Goal: Task Accomplishment & Management: Manage account settings

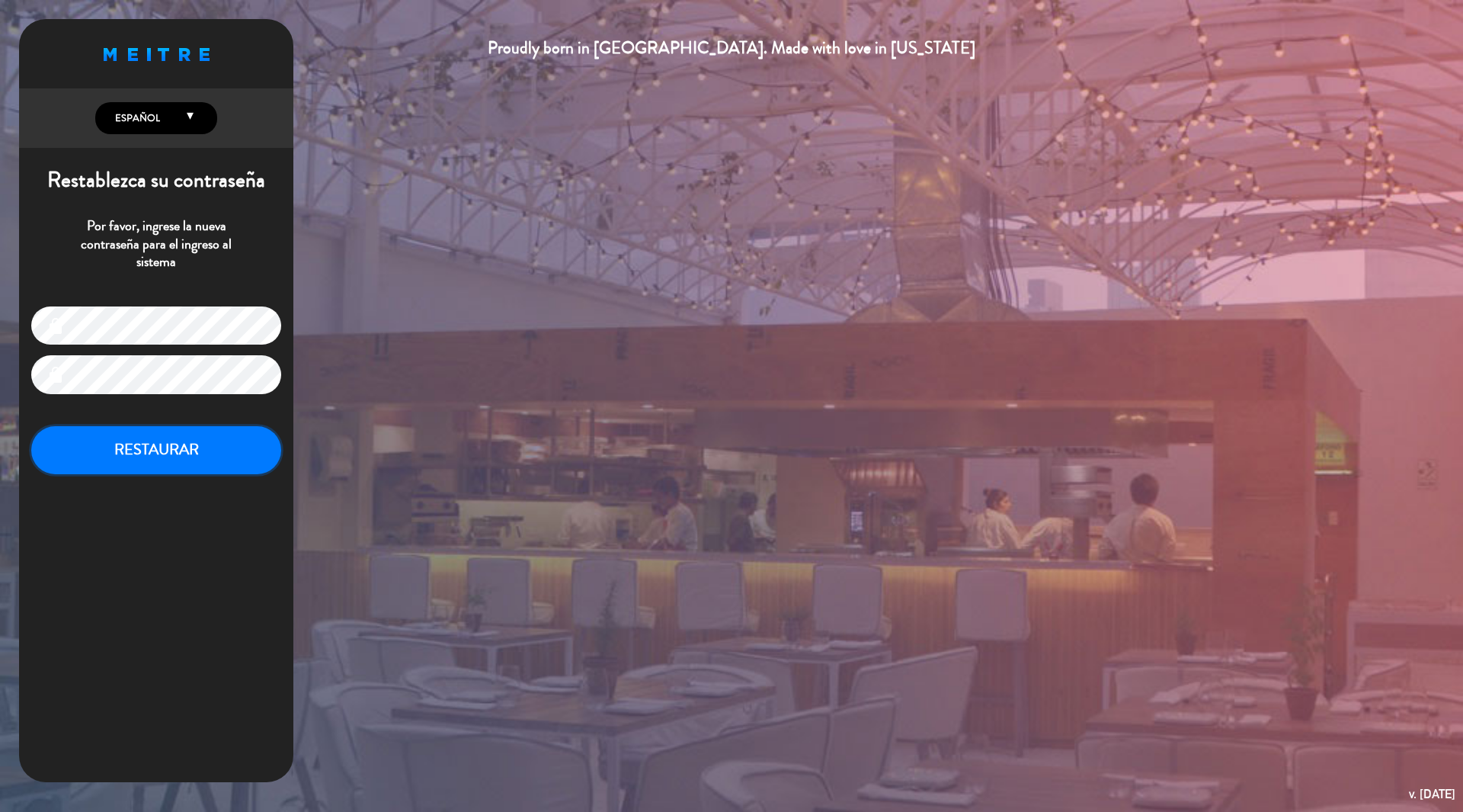
click at [176, 454] on button "RESTAURAR" at bounding box center [156, 449] width 250 height 48
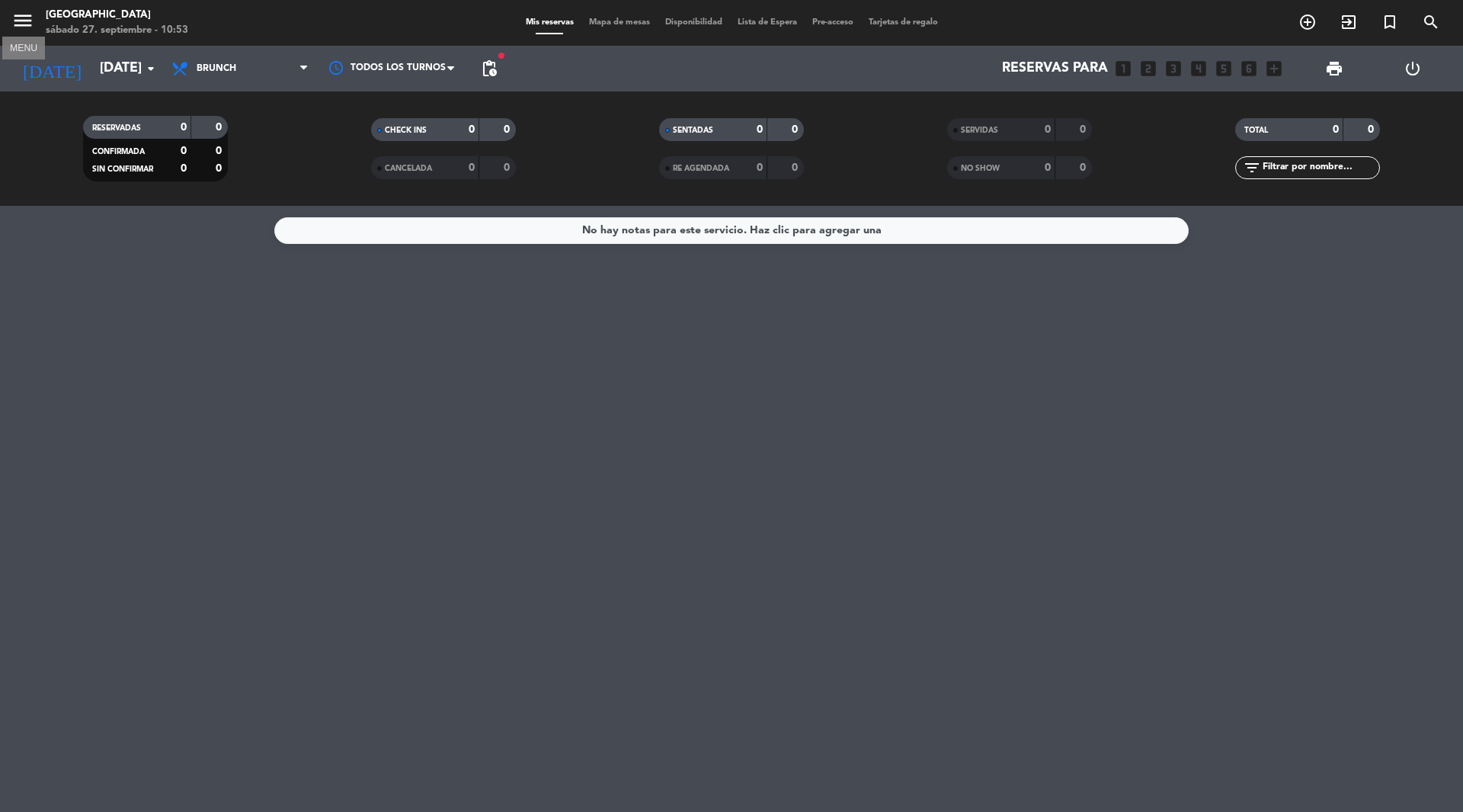
click at [23, 21] on icon "menu" at bounding box center [23, 20] width 23 height 23
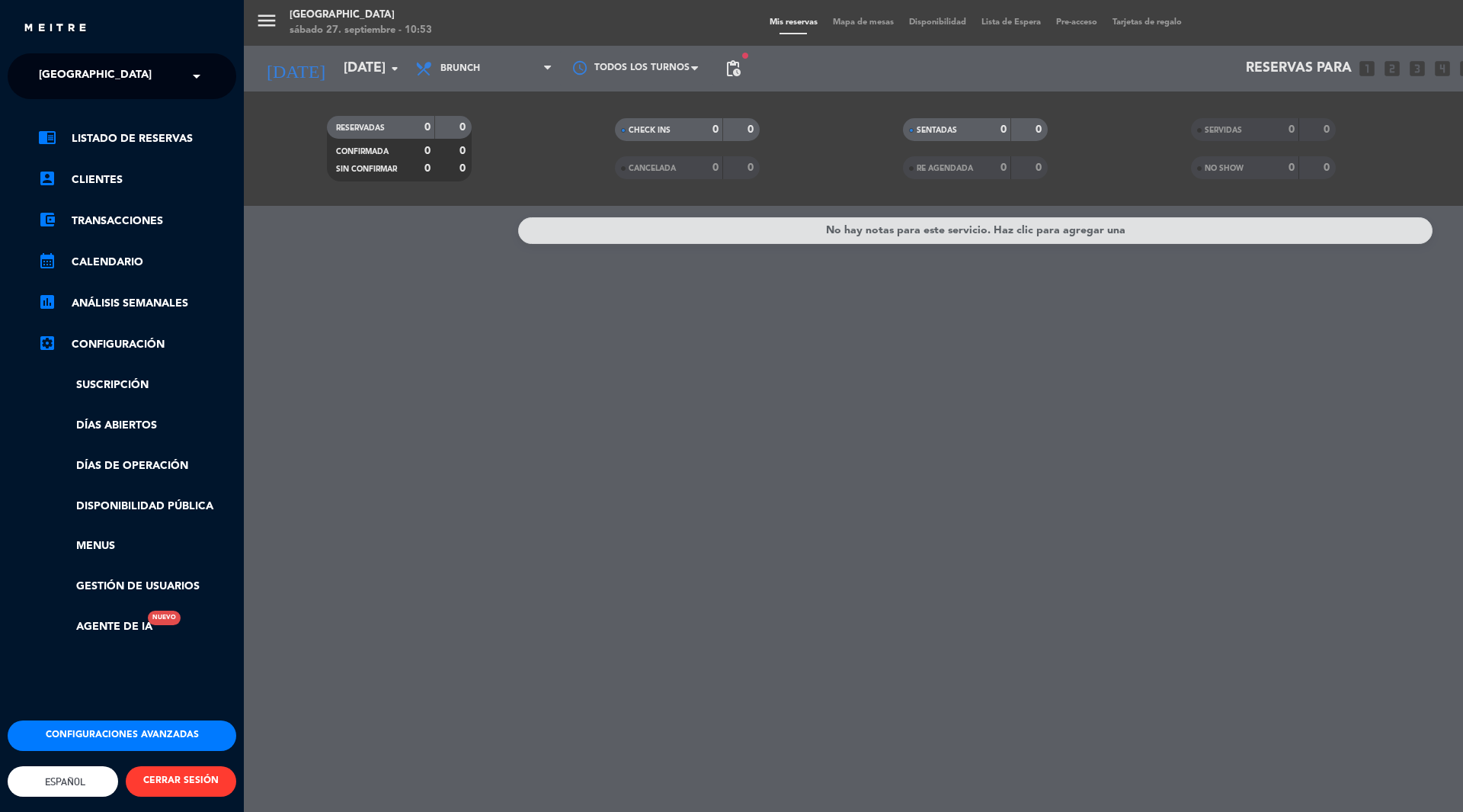
click at [174, 72] on input "text" at bounding box center [123, 77] width 186 height 34
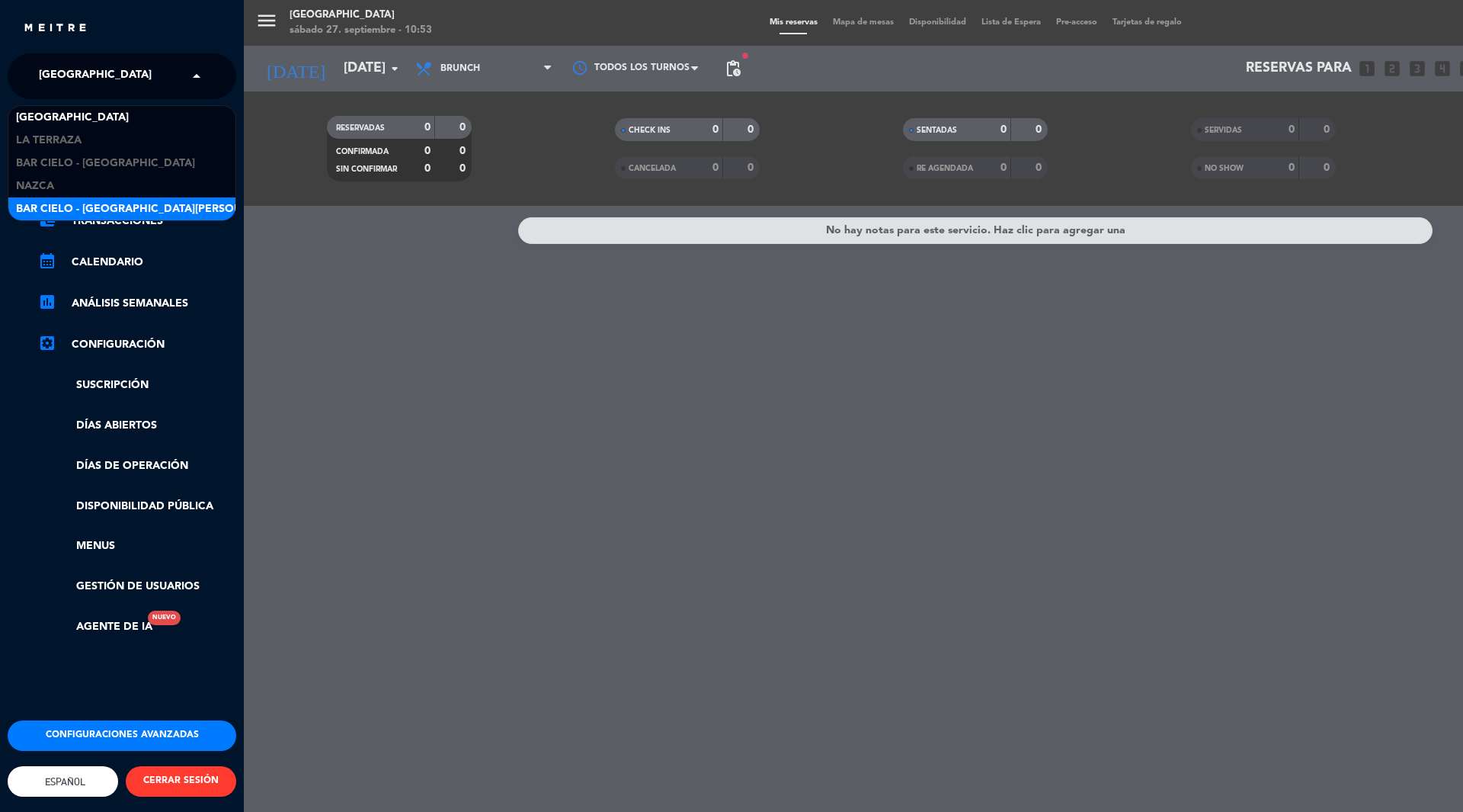
click at [343, 445] on div "menu Jardín de Asia [DATE] 27. septiembre - 10:53 Mis reservas Mapa de mesas Di…" at bounding box center [975, 406] width 1463 height 812
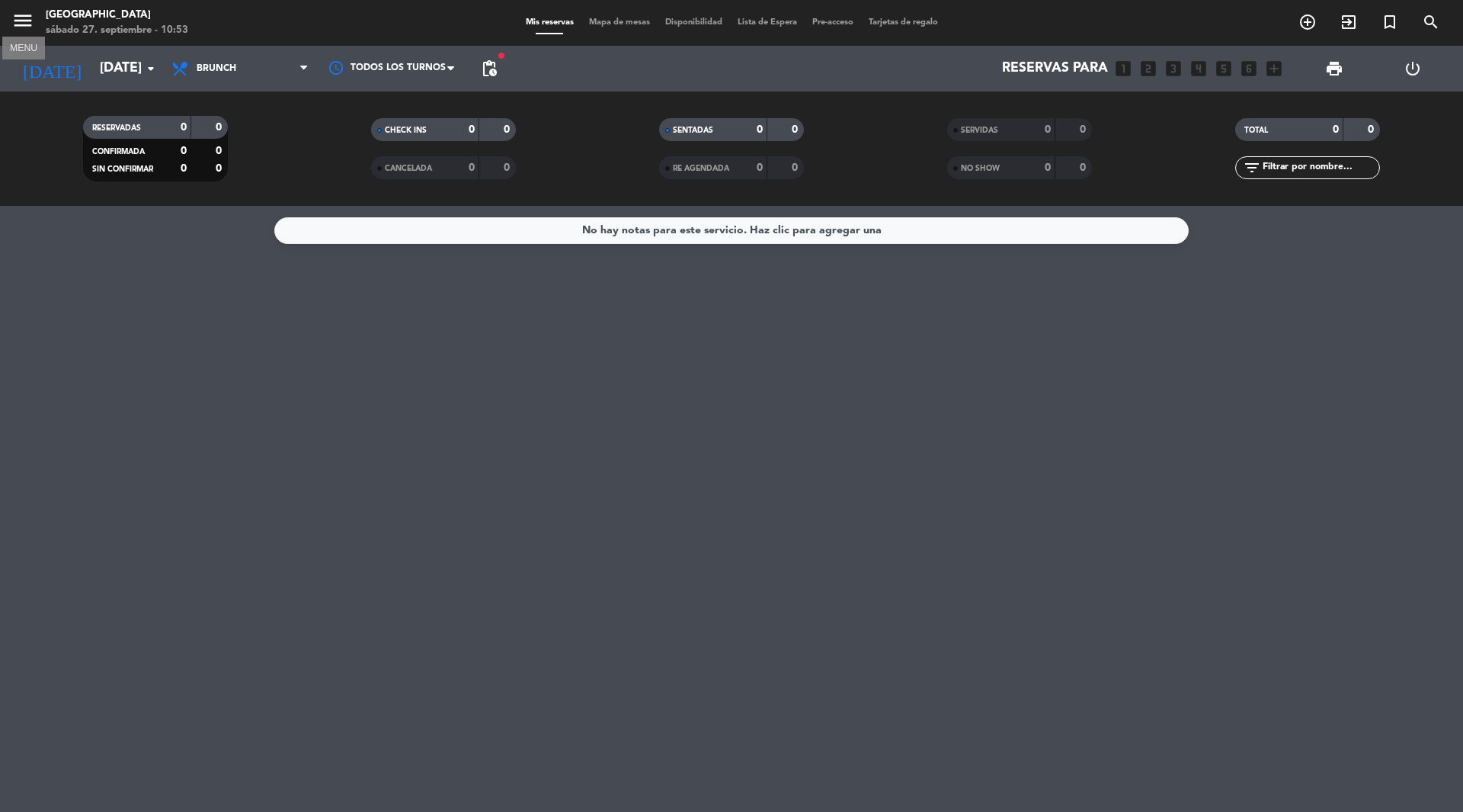
click at [27, 17] on icon "menu" at bounding box center [23, 20] width 23 height 23
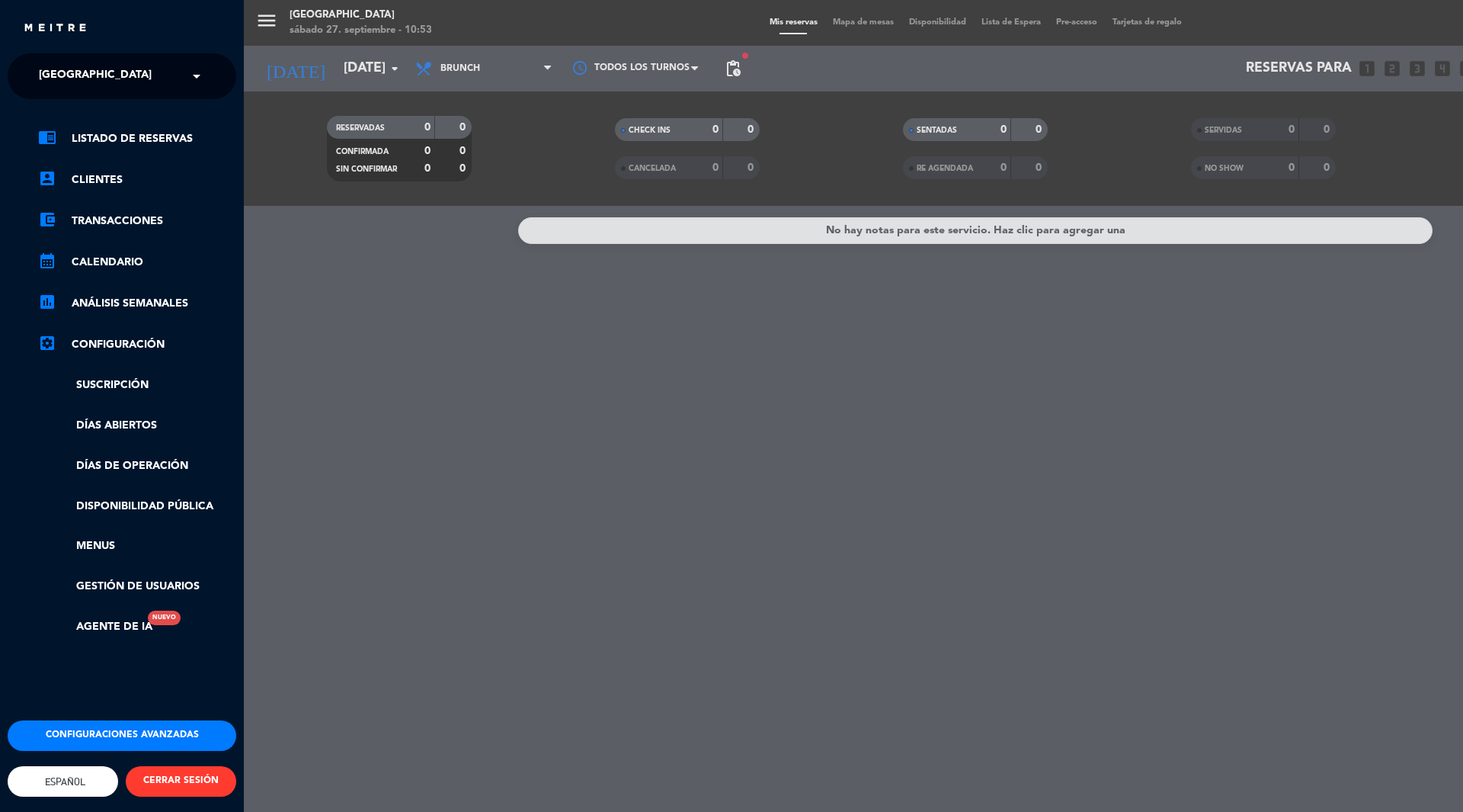
click at [106, 374] on ul "chrome_reader_mode Listado de Reservas account_box Clientes account_balance_wal…" at bounding box center [122, 383] width 229 height 506
click at [106, 375] on ul "chrome_reader_mode Listado de Reservas account_box Clientes account_balance_wal…" at bounding box center [122, 383] width 229 height 506
click at [113, 384] on link "Suscripción" at bounding box center [138, 385] width 199 height 17
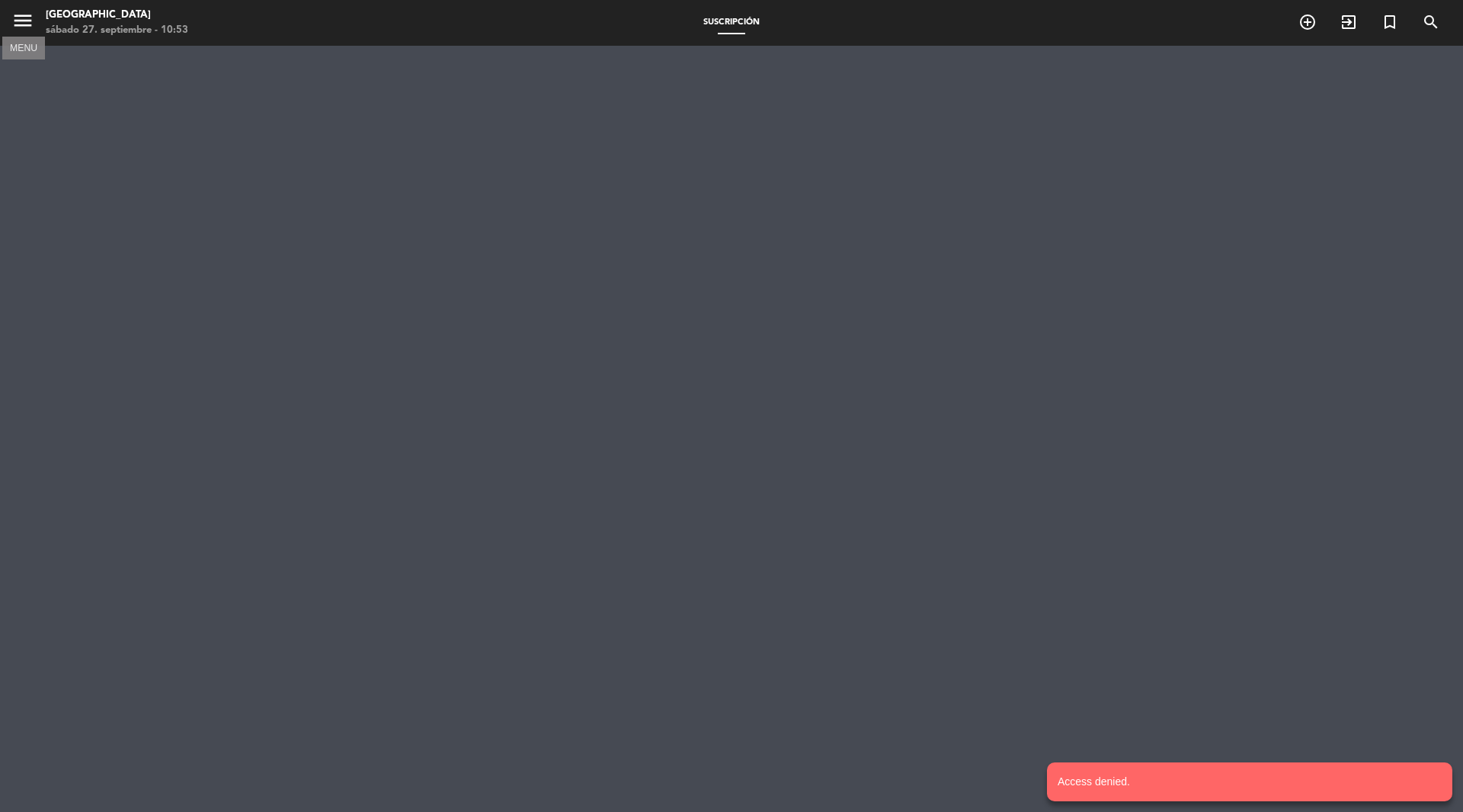
click at [16, 15] on icon "menu" at bounding box center [23, 20] width 23 height 23
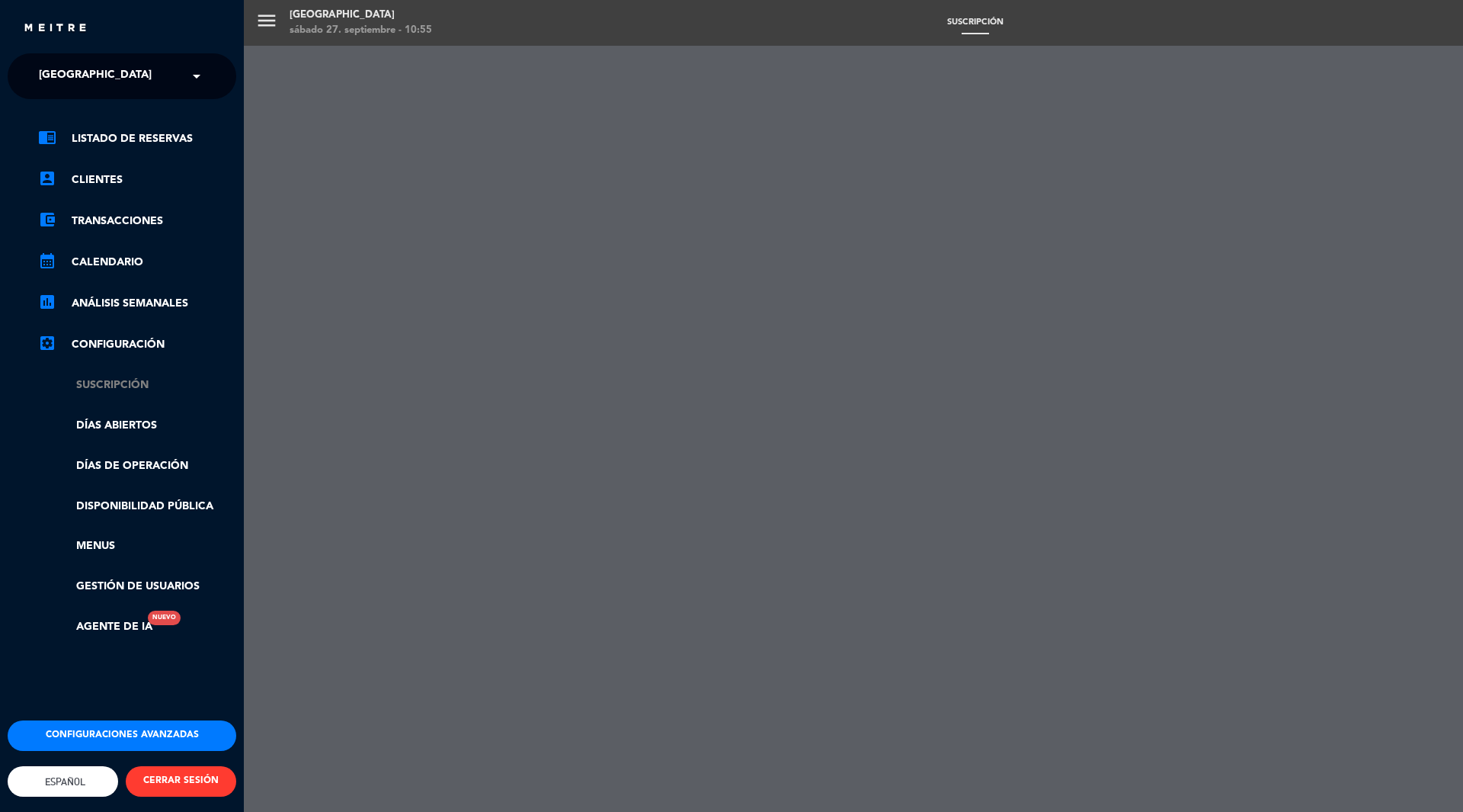
click at [143, 384] on link "Suscripción" at bounding box center [138, 385] width 199 height 17
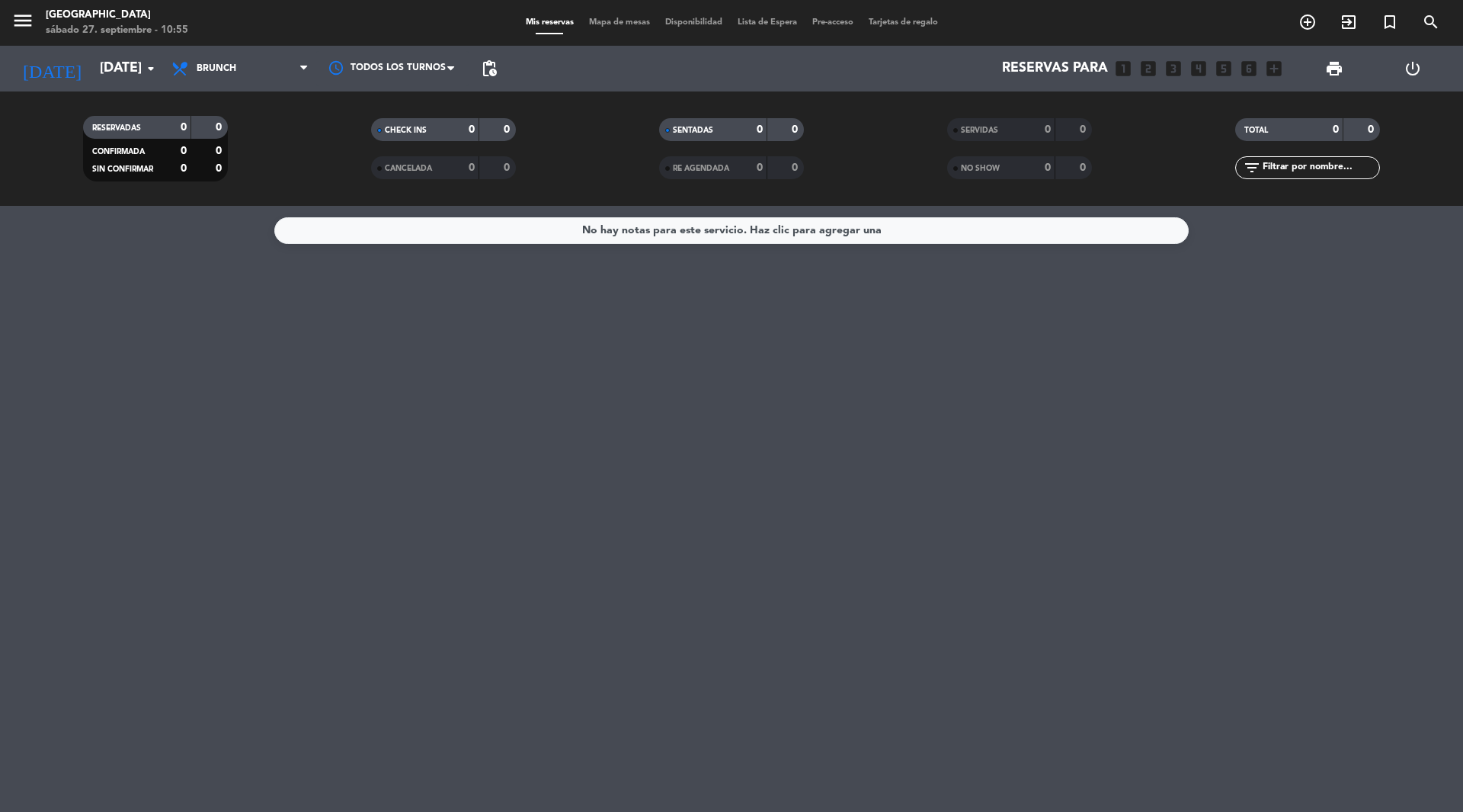
click at [34, 23] on span "menu" at bounding box center [29, 23] width 34 height 36
click at [27, 23] on icon "menu" at bounding box center [23, 20] width 23 height 23
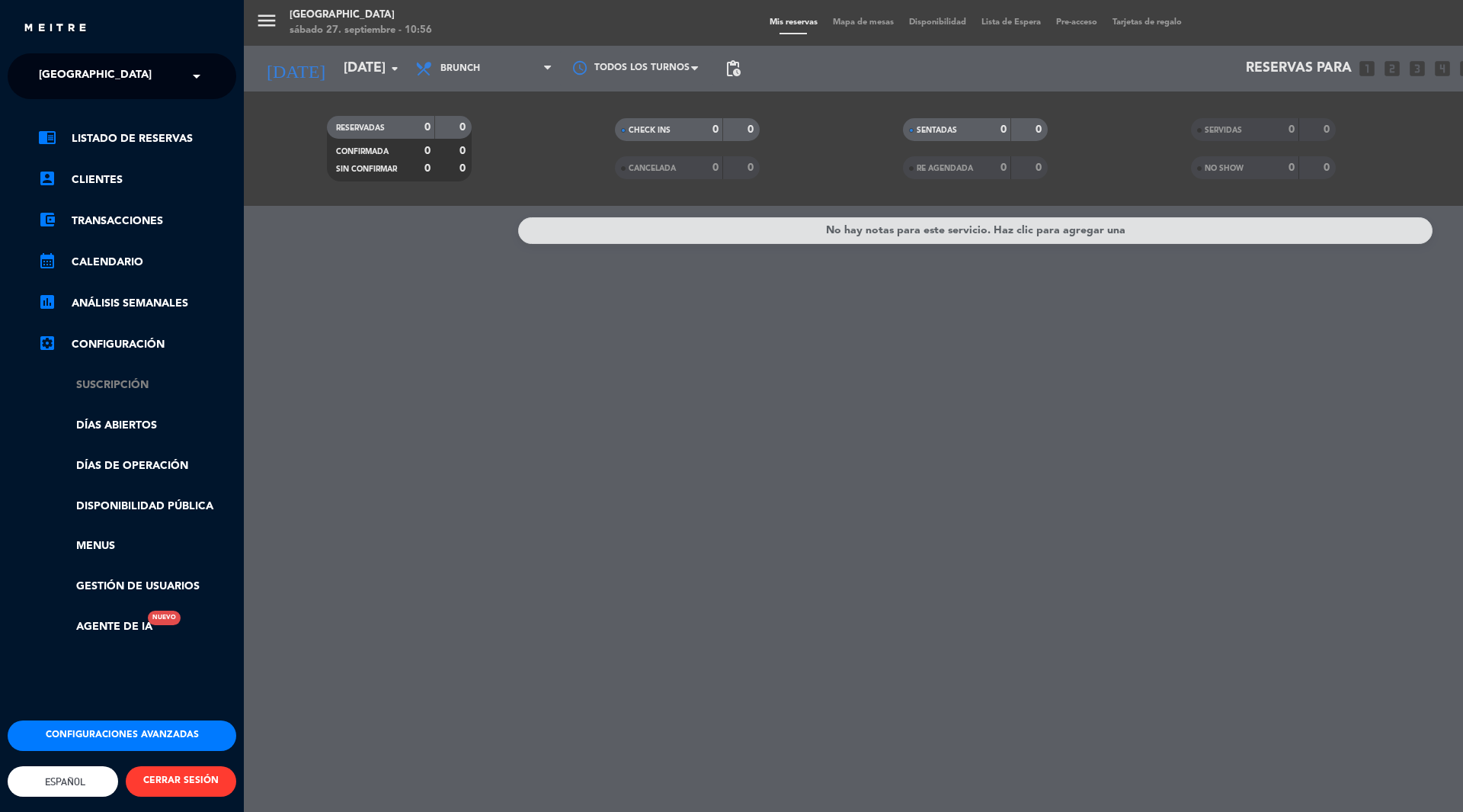
click at [132, 380] on link "Suscripción" at bounding box center [138, 385] width 199 height 17
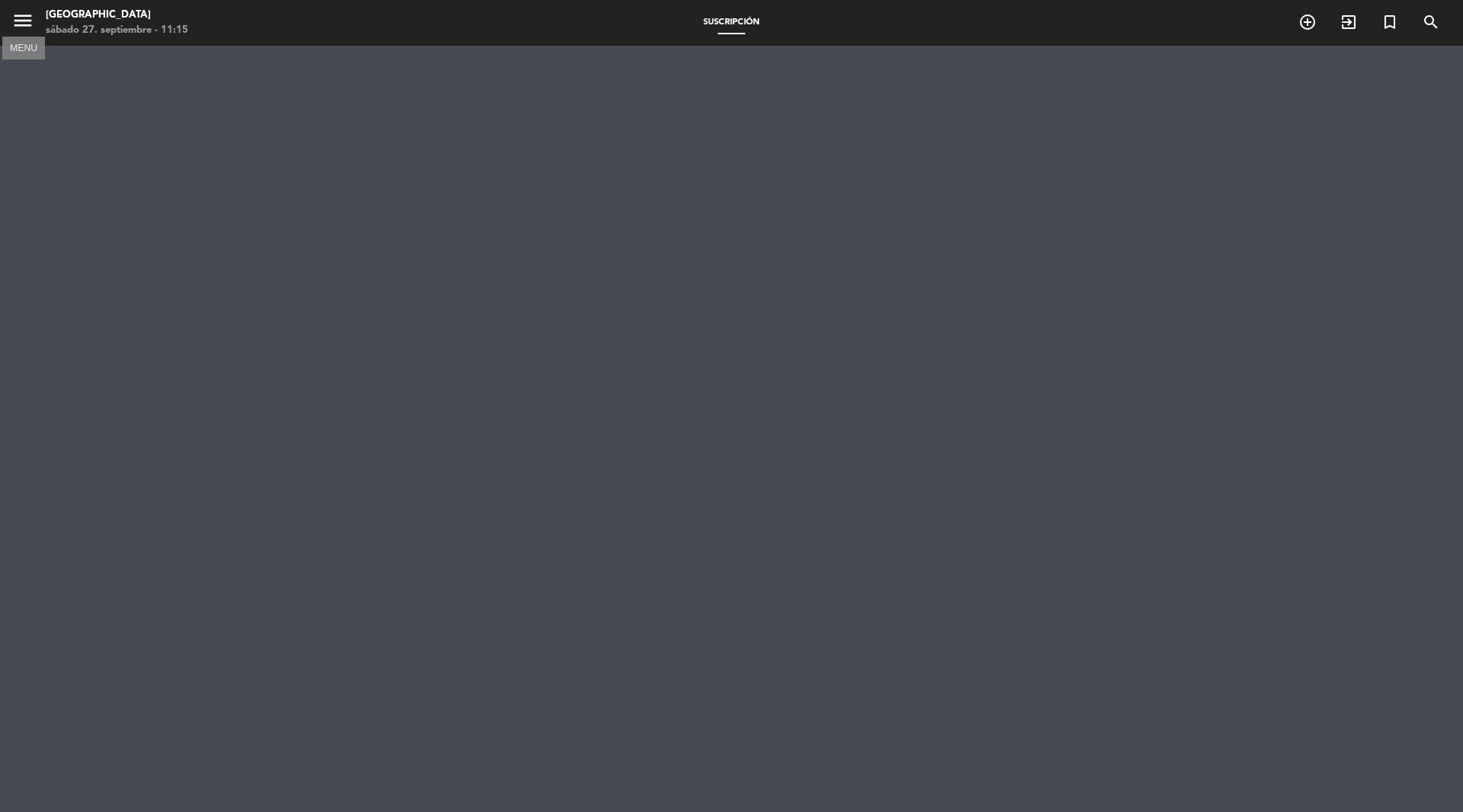
click at [23, 26] on icon "menu" at bounding box center [23, 20] width 23 height 23
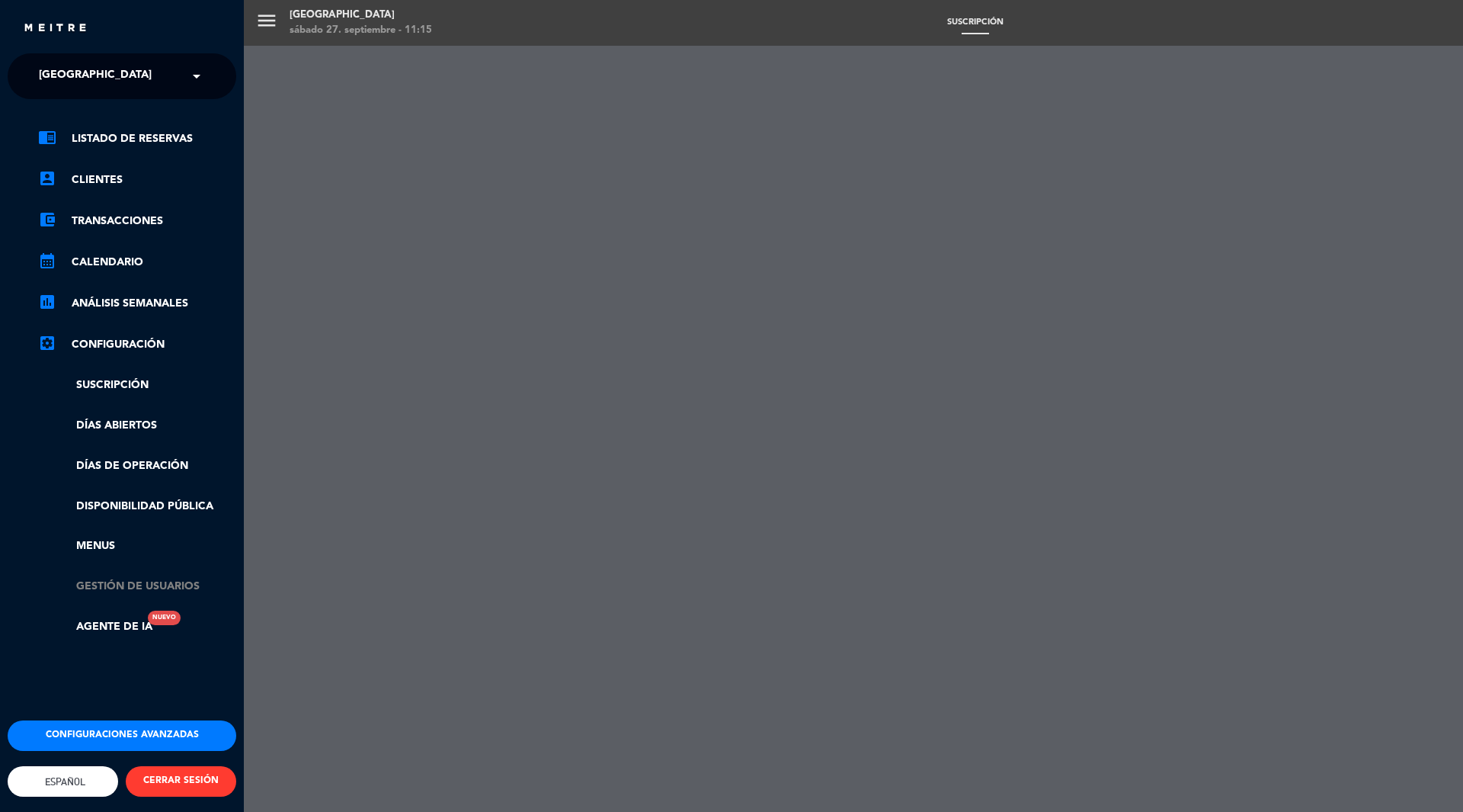
click at [170, 591] on link "Gestión de usuarios" at bounding box center [138, 586] width 199 height 17
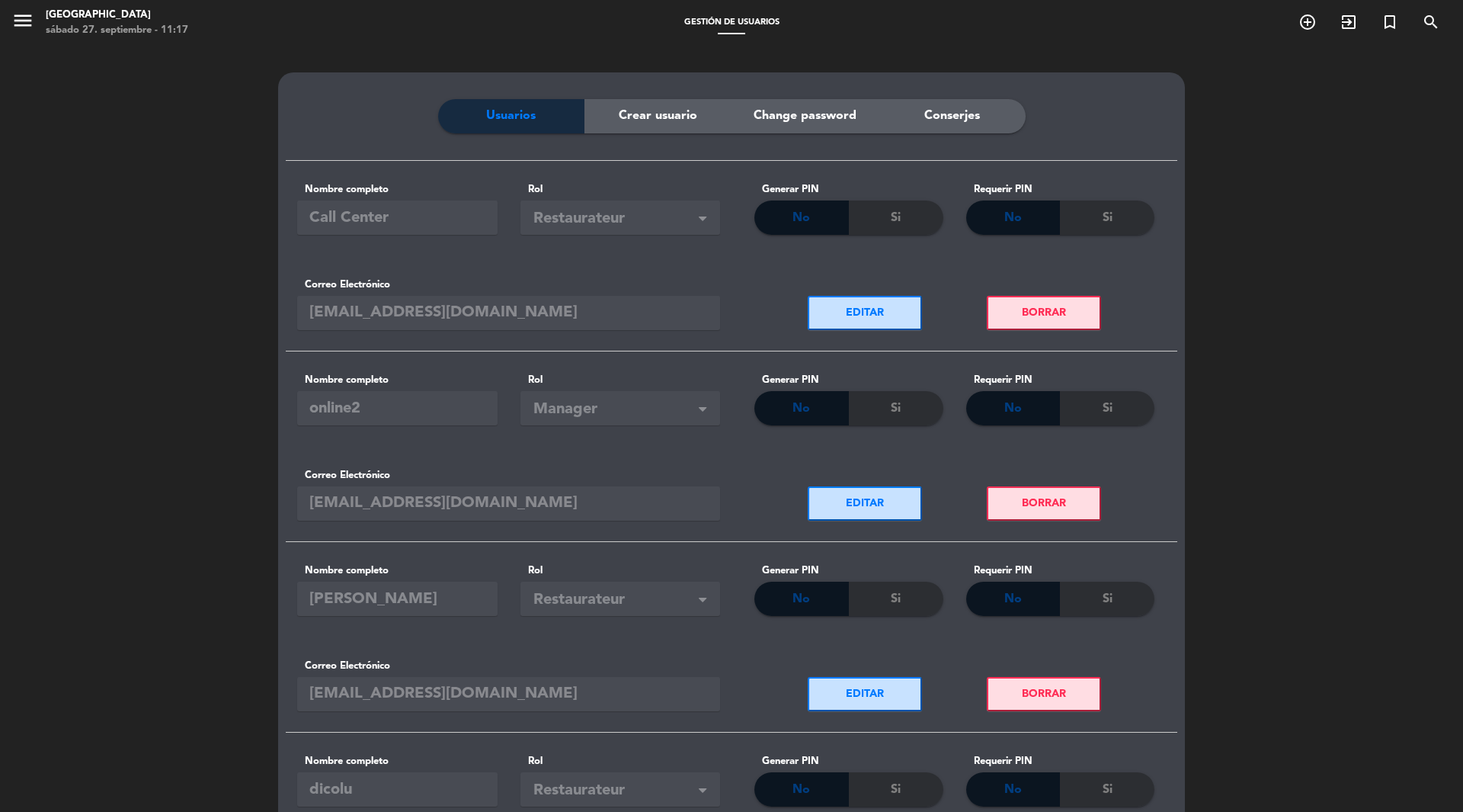
click at [146, 571] on div "Usuarios Crear usuario Change password Conserjes Nombre completo Call Center Ro…" at bounding box center [732, 807] width 1463 height 1522
click at [124, 581] on div "Usuarios Crear usuario Change password Conserjes Nombre completo Call Center Ro…" at bounding box center [732, 807] width 1463 height 1522
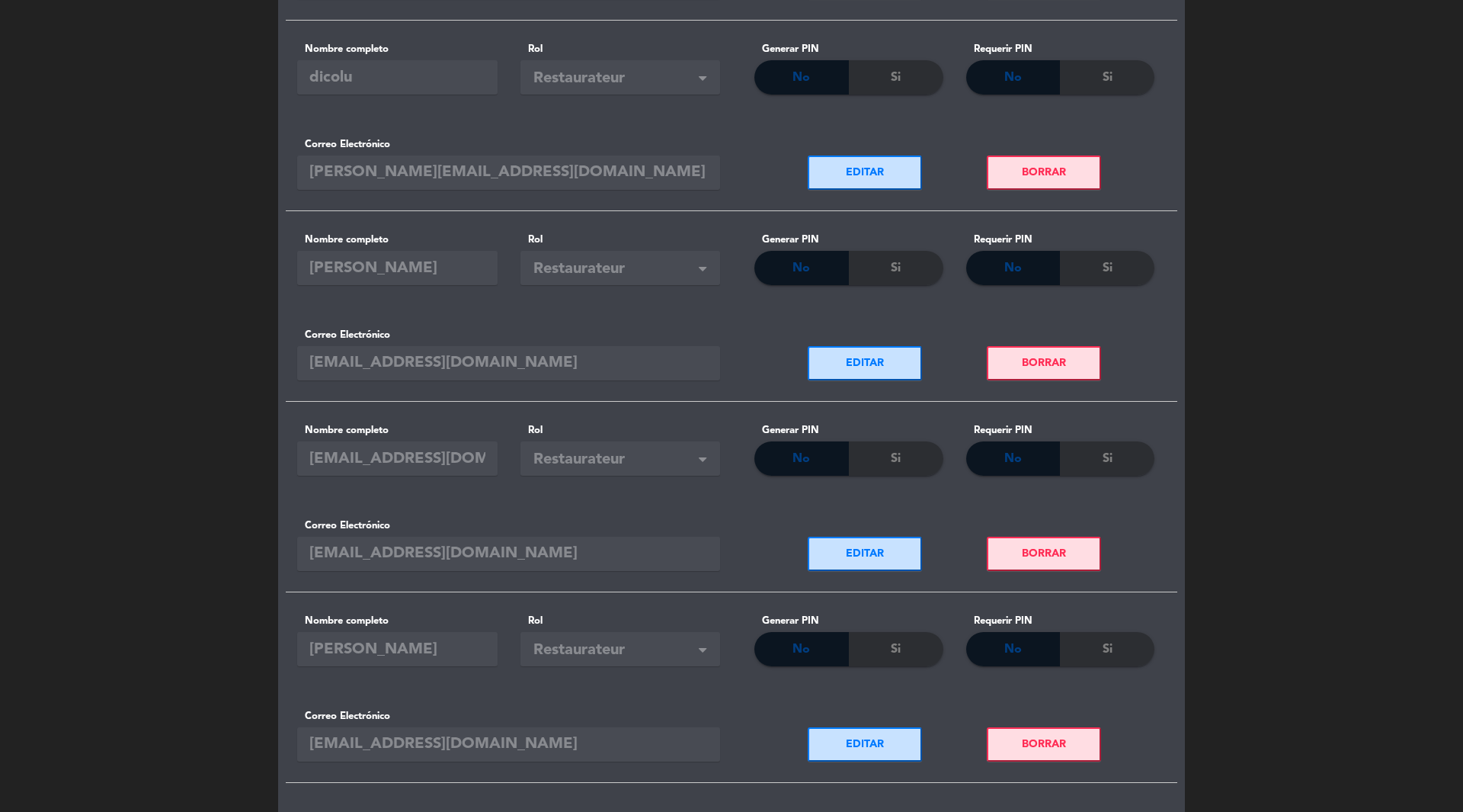
scroll to position [757, 0]
